Goal: Book appointment/travel/reservation

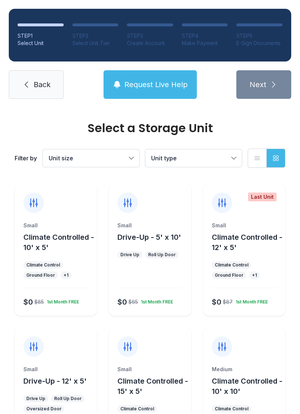
scroll to position [375, 0]
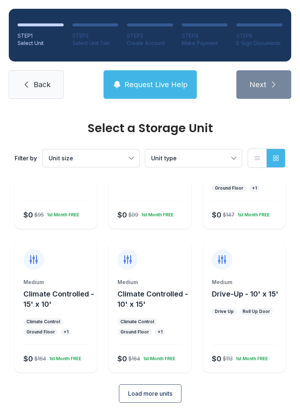
click at [138, 157] on button "Unit size" at bounding box center [91, 158] width 97 height 18
click at [133, 154] on button "Unit size" at bounding box center [91, 158] width 97 height 18
click at [231, 155] on button "Unit type" at bounding box center [193, 158] width 97 height 18
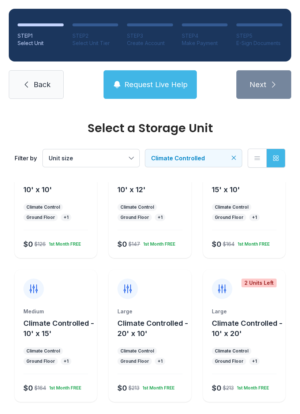
scroll to position [201, 0]
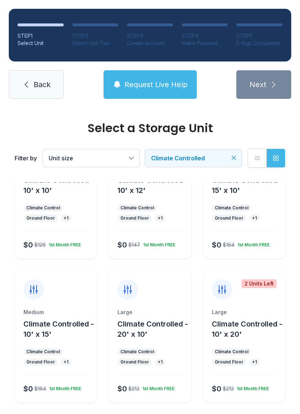
click at [244, 321] on span "Climate Controlled - 10' x 20'" at bounding box center [247, 329] width 71 height 19
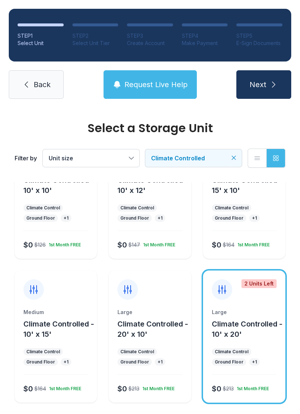
click at [277, 80] on button "Next" at bounding box center [263, 84] width 55 height 29
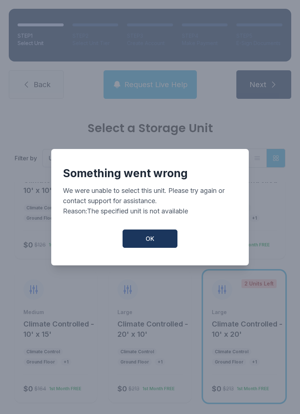
click at [154, 239] on button "OK" at bounding box center [150, 239] width 55 height 18
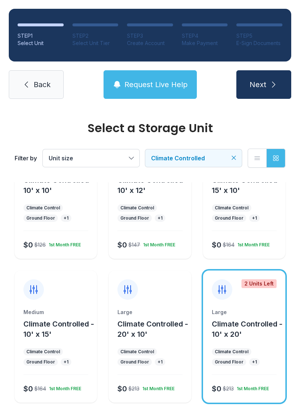
click at [262, 282] on div "2 Units Left" at bounding box center [259, 283] width 35 height 9
click at [223, 285] on icon at bounding box center [222, 290] width 12 height 12
click at [264, 343] on div "Large Climate Controlled - 10' x 20' Climate Control Ground Floor + 1 $0 $213 1…" at bounding box center [244, 356] width 82 height 94
click at [282, 85] on button "Next" at bounding box center [263, 84] width 55 height 29
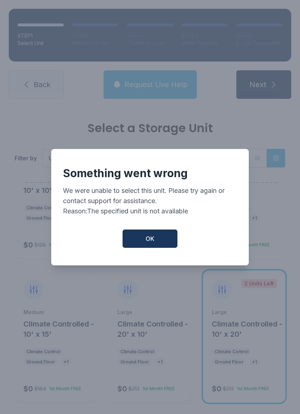
click at [150, 243] on span "OK" at bounding box center [150, 238] width 9 height 9
